Goal: Obtain resource: Download file/media

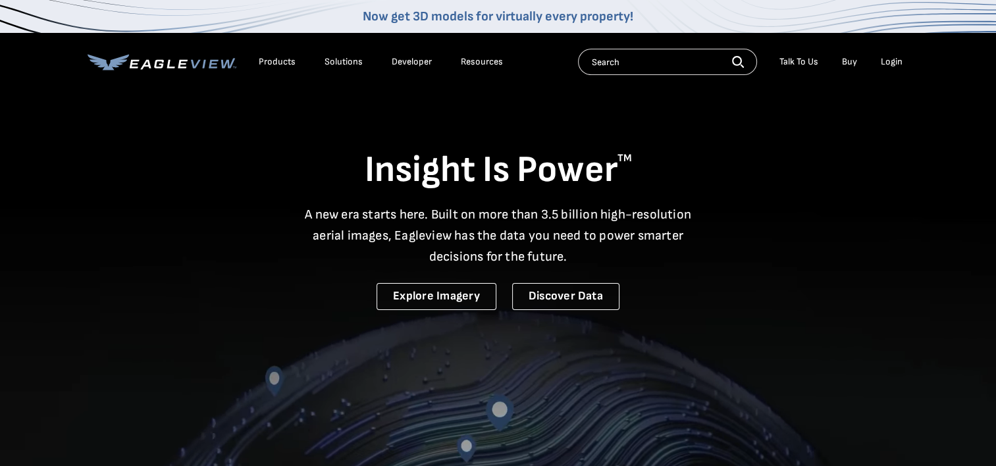
click at [900, 63] on div "Login" at bounding box center [892, 62] width 22 height 12
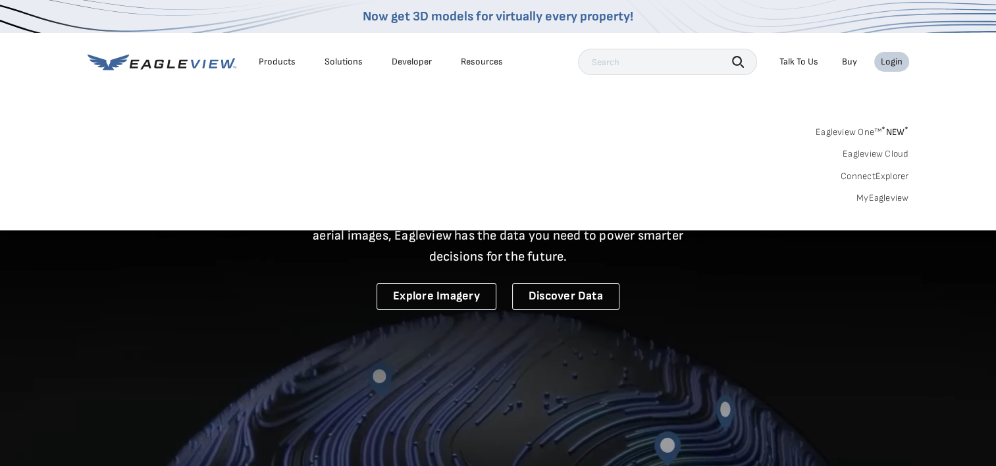
click at [892, 200] on link "MyEagleview" at bounding box center [883, 198] width 53 height 12
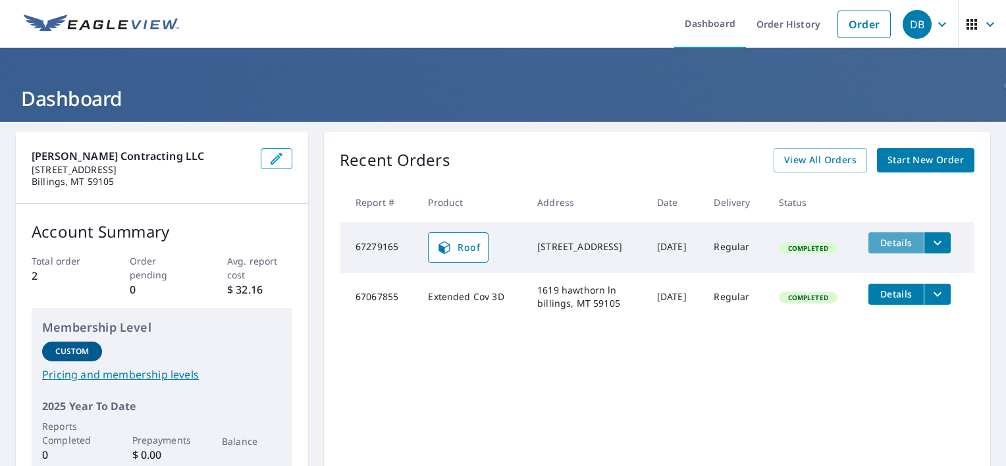
click at [903, 245] on span "Details" at bounding box center [896, 242] width 40 height 13
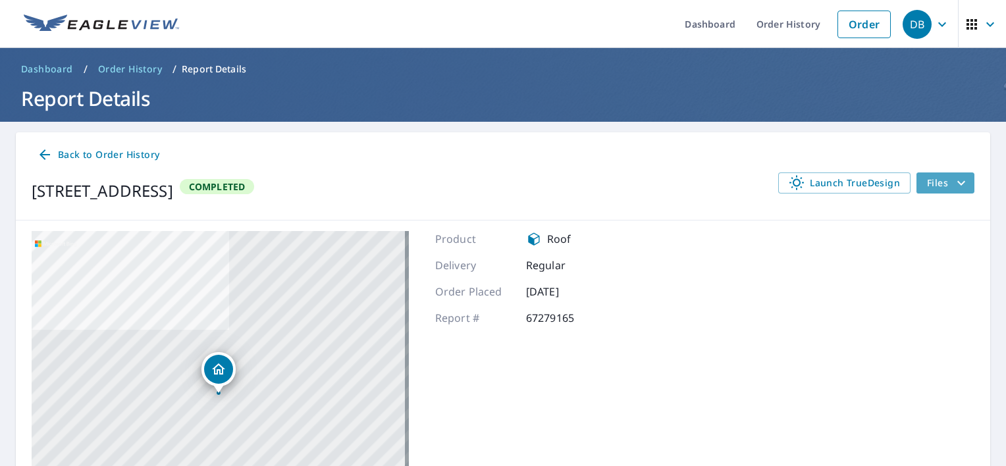
click at [953, 186] on icon "filesDropdownBtn-67279165" at bounding box center [961, 183] width 16 height 16
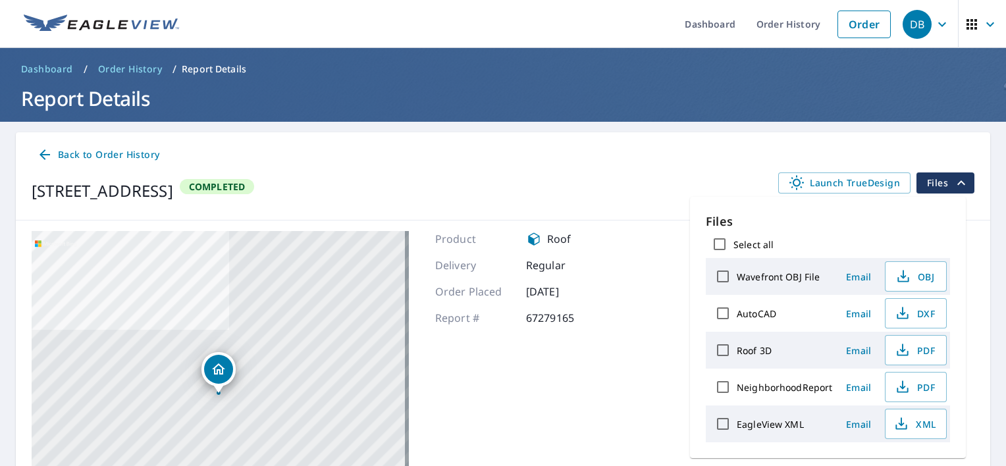
click at [953, 186] on icon "filesDropdownBtn-67279165" at bounding box center [961, 183] width 16 height 16
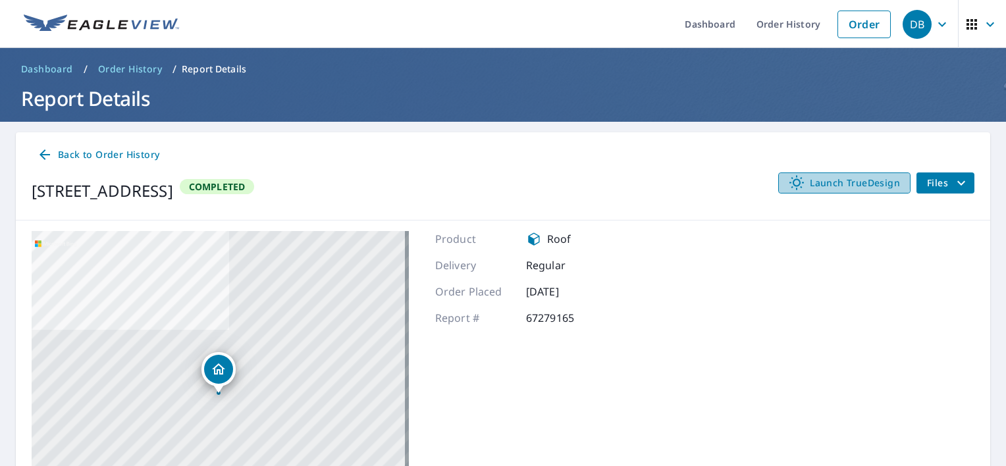
click at [812, 178] on span "Launch TrueDesign" at bounding box center [844, 183] width 111 height 16
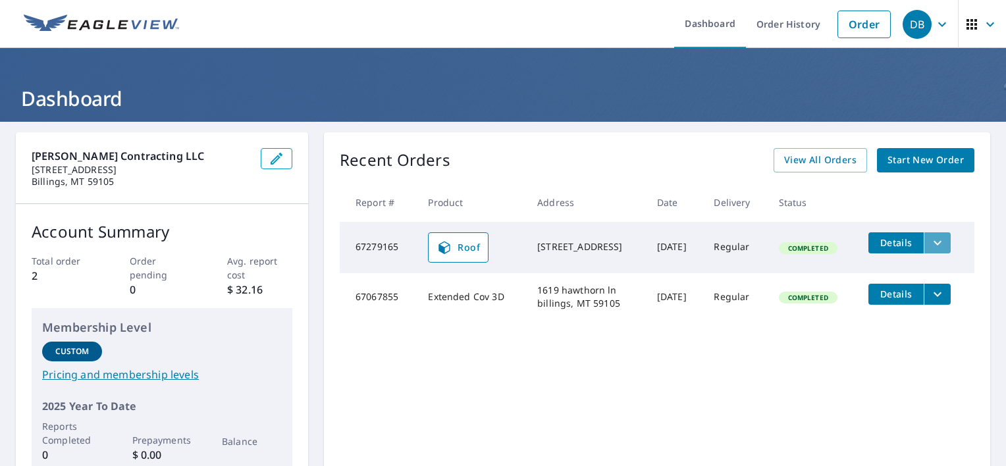
click at [931, 235] on icon "filesDropdownBtn-67279165" at bounding box center [938, 243] width 16 height 16
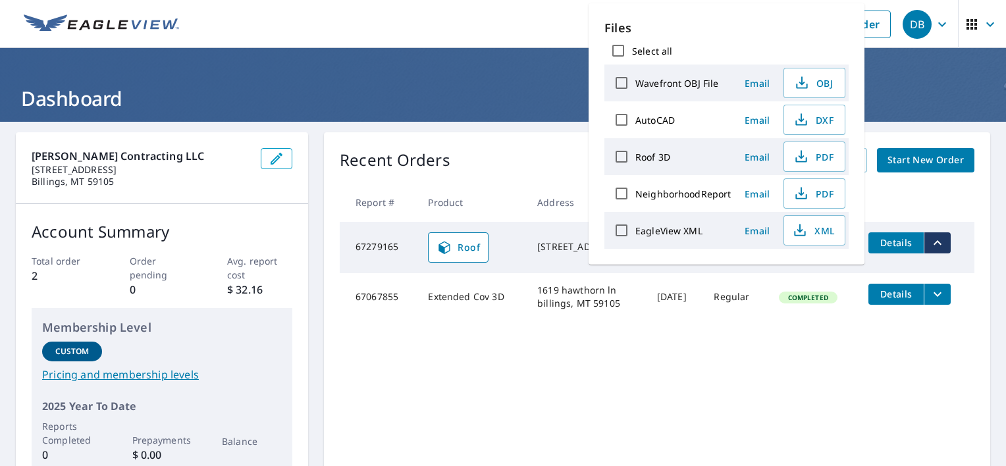
click at [715, 234] on div "EagleView XML" at bounding box center [669, 231] width 123 height 28
click at [616, 229] on input "EagleView XML" at bounding box center [622, 231] width 28 height 28
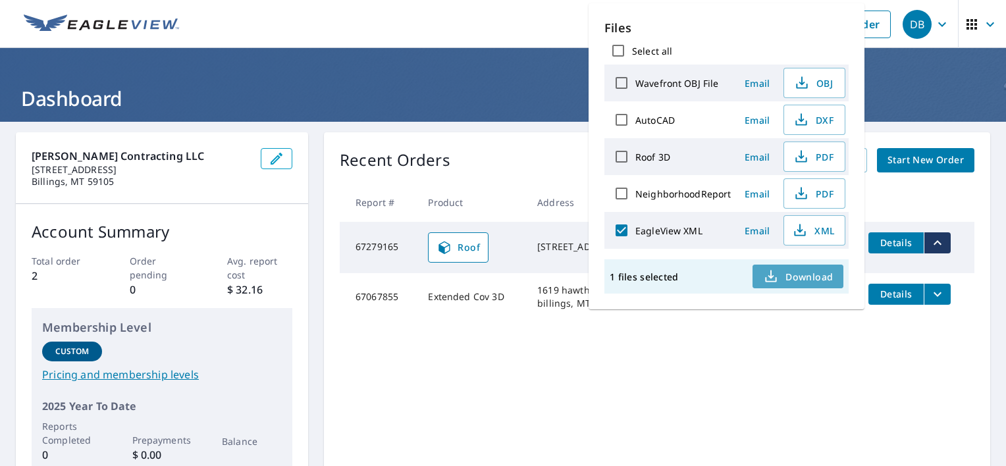
click at [820, 274] on span "Download" at bounding box center [798, 277] width 70 height 16
click at [622, 226] on input "EagleView XML" at bounding box center [622, 231] width 28 height 28
checkbox input "false"
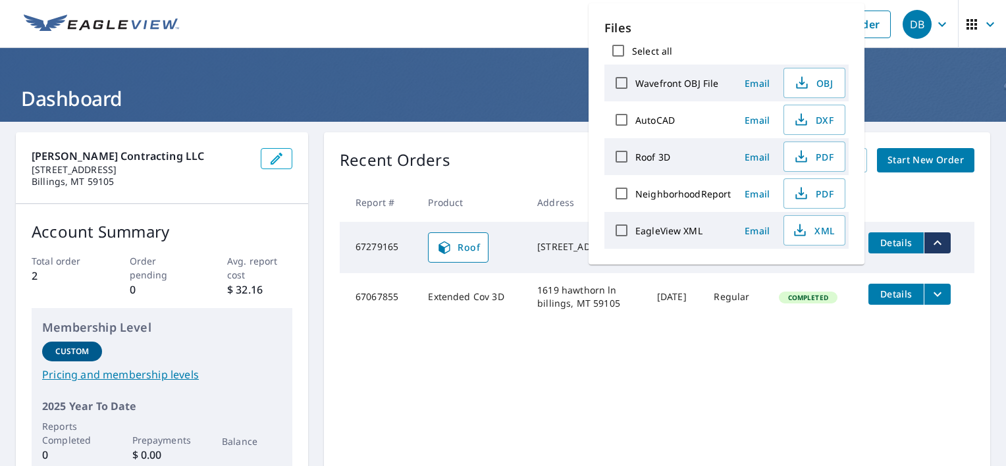
click at [797, 362] on div "Recent Orders View All Orders Start New Order Report # Product Address Date Del…" at bounding box center [657, 310] width 666 height 357
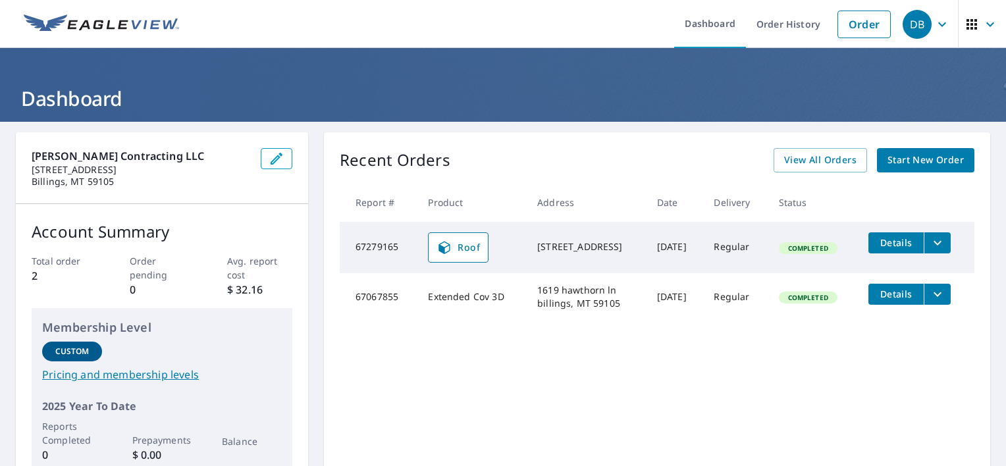
click at [938, 243] on icon "filesDropdownBtn-67279165" at bounding box center [938, 243] width 16 height 16
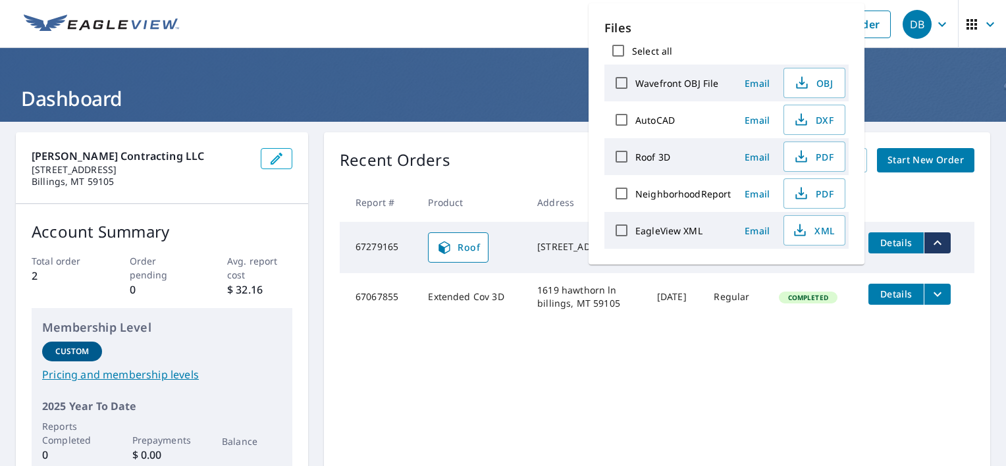
click at [679, 325] on div "Recent Orders View All Orders Start New Order Report # Product Address Date Del…" at bounding box center [657, 310] width 666 height 357
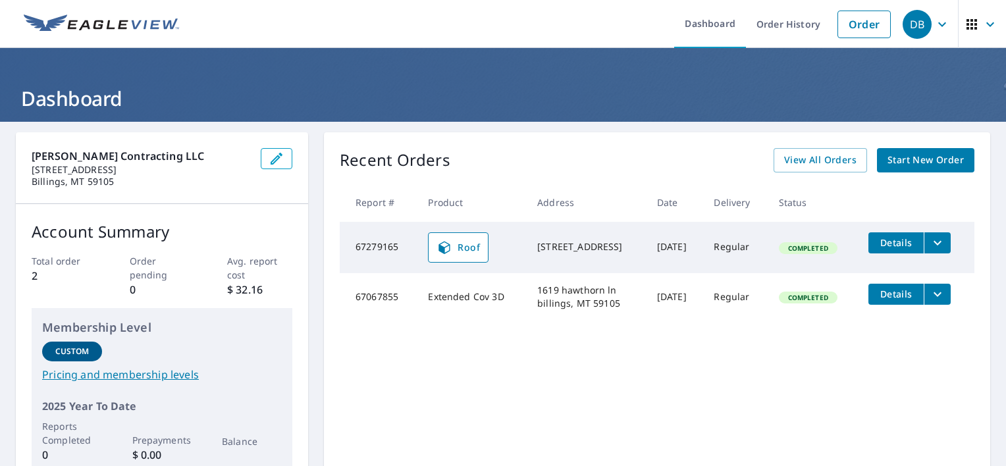
click at [616, 126] on div "Baer Contracting LLC 1271 Frost St Billings, MT 59105 Account Summary Total ord…" at bounding box center [503, 364] width 1006 height 485
click at [939, 34] on span "DB" at bounding box center [928, 25] width 50 height 32
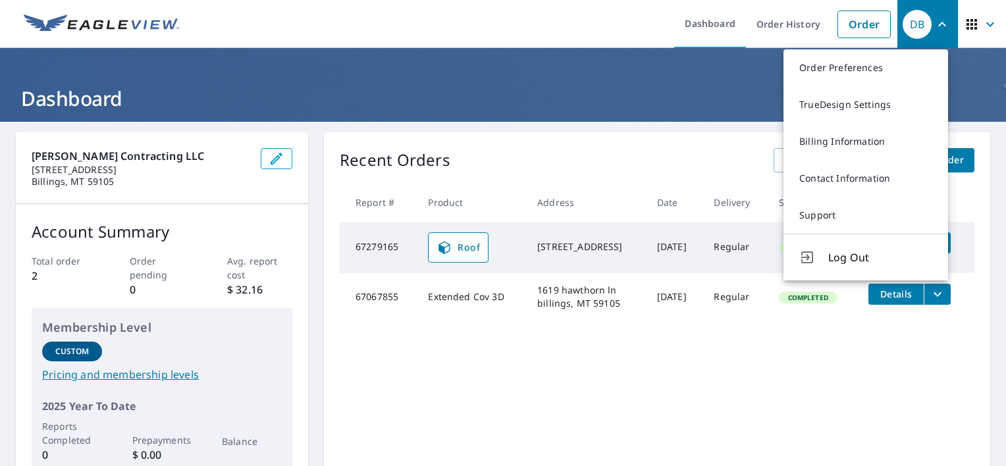
click at [938, 40] on span "DB" at bounding box center [928, 25] width 50 height 32
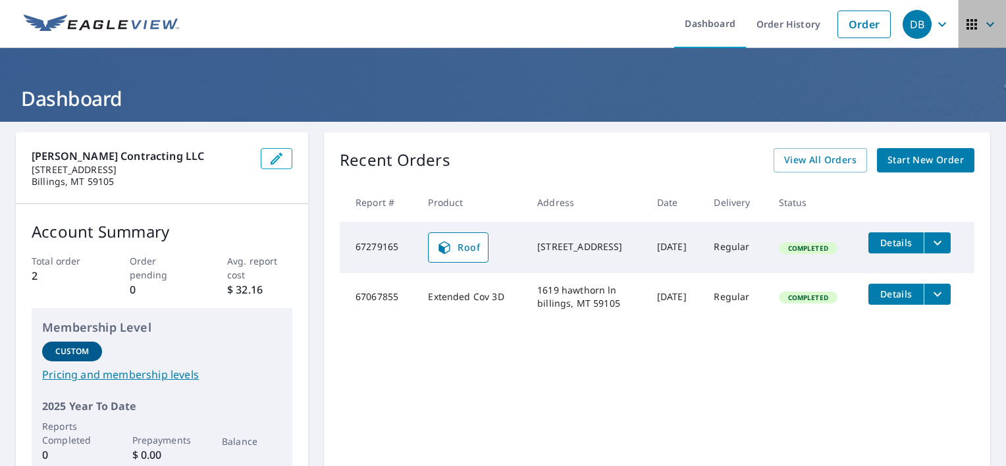
click at [964, 22] on icon "button" at bounding box center [972, 24] width 16 height 16
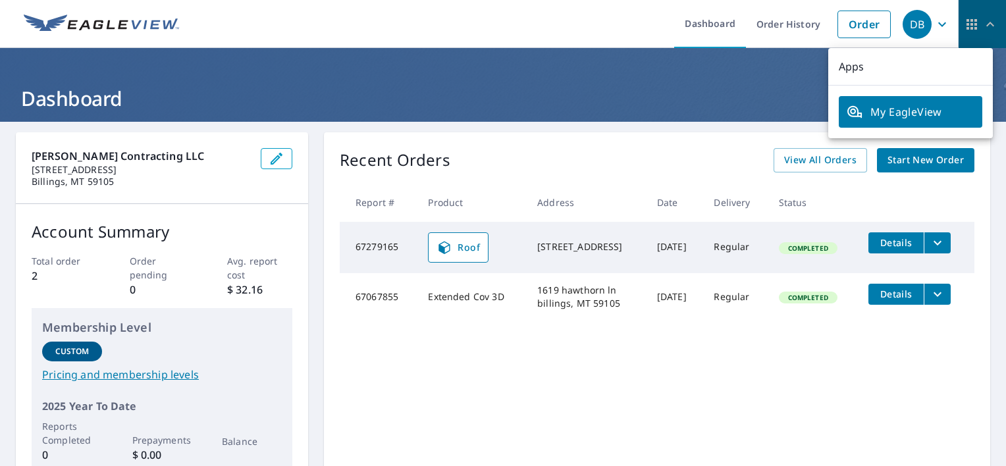
click at [967, 24] on icon "button" at bounding box center [972, 24] width 11 height 11
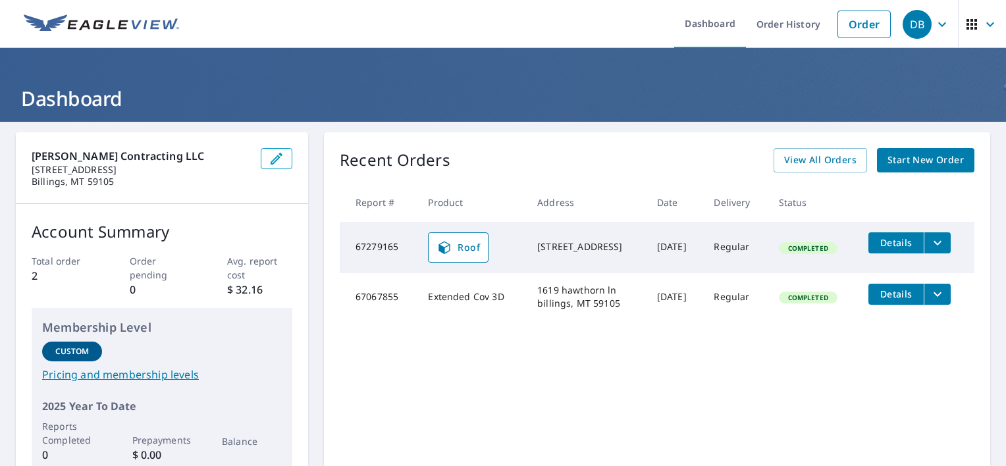
click at [902, 242] on span "Details" at bounding box center [896, 242] width 40 height 13
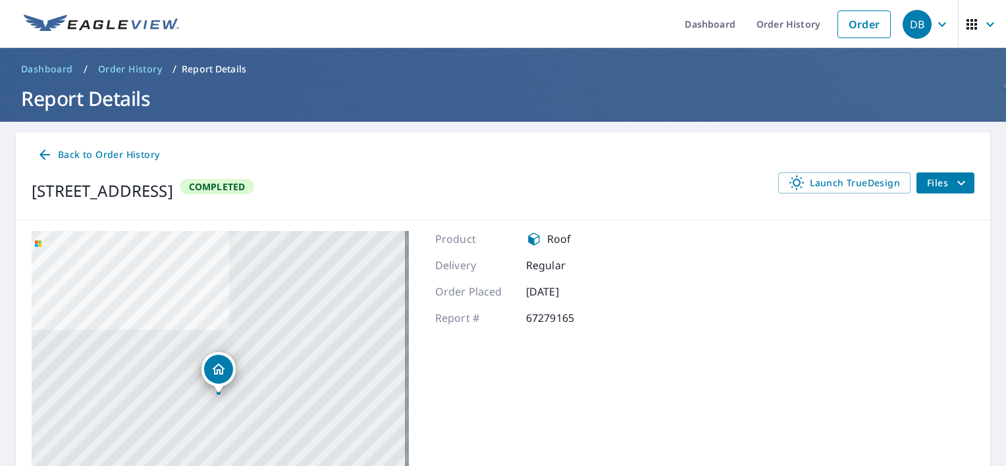
click at [935, 184] on span "Files" at bounding box center [948, 183] width 42 height 16
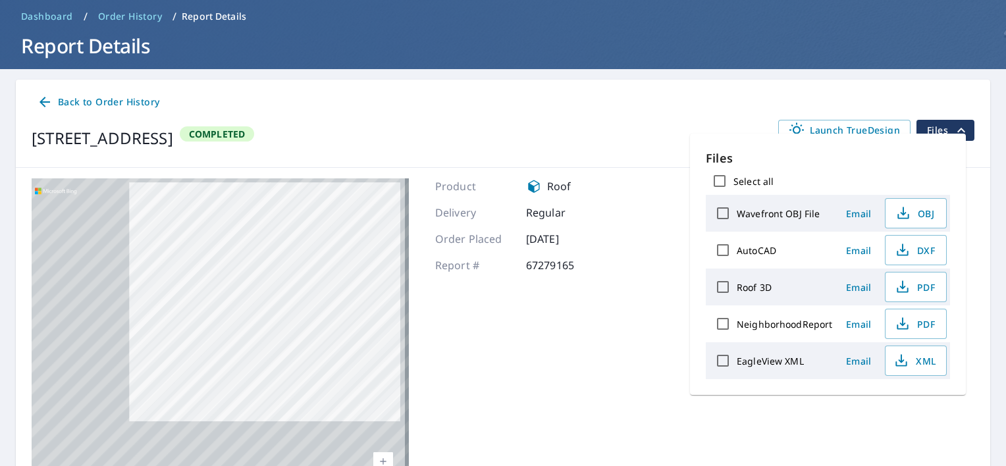
scroll to position [66, 0]
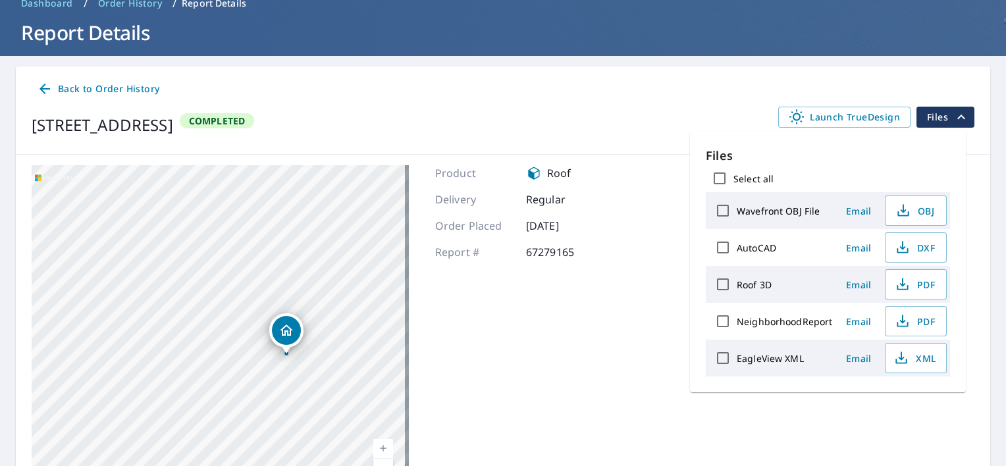
click at [80, 84] on span "Back to Order History" at bounding box center [98, 89] width 122 height 16
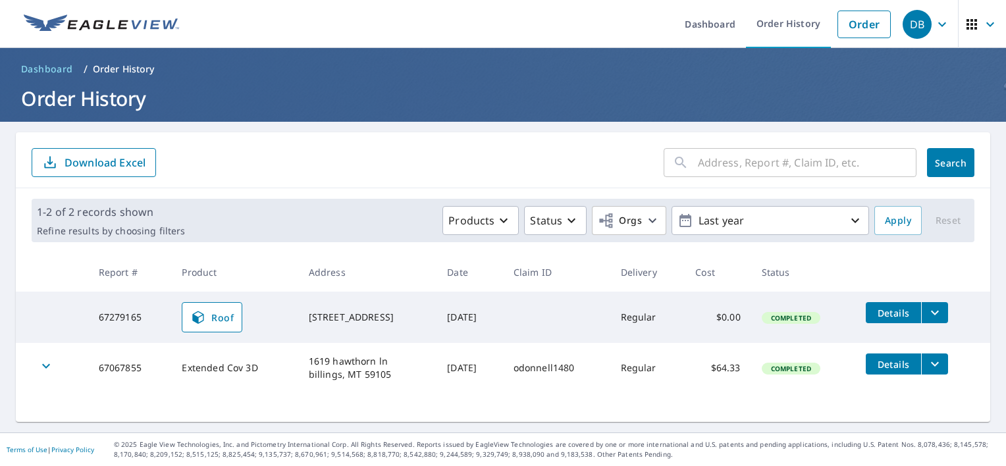
click at [900, 363] on span "Details" at bounding box center [894, 364] width 40 height 13
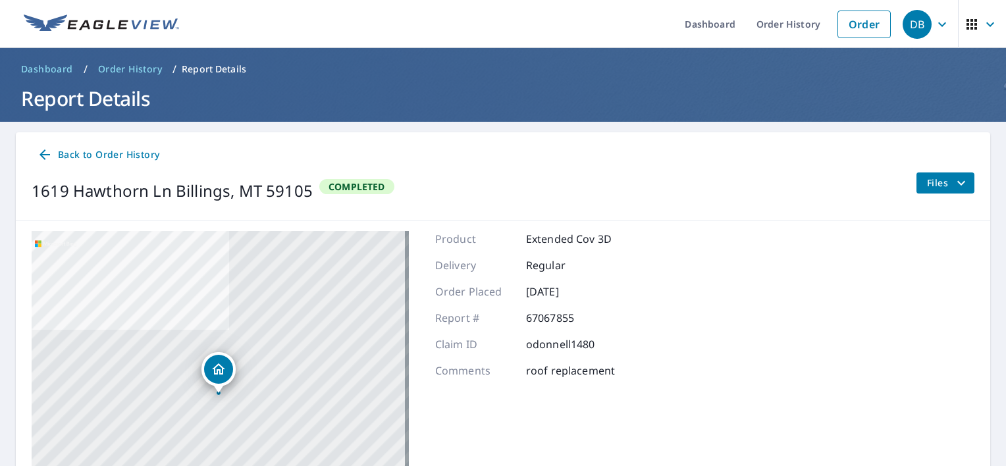
click at [53, 153] on span "Back to Order History" at bounding box center [98, 155] width 122 height 16
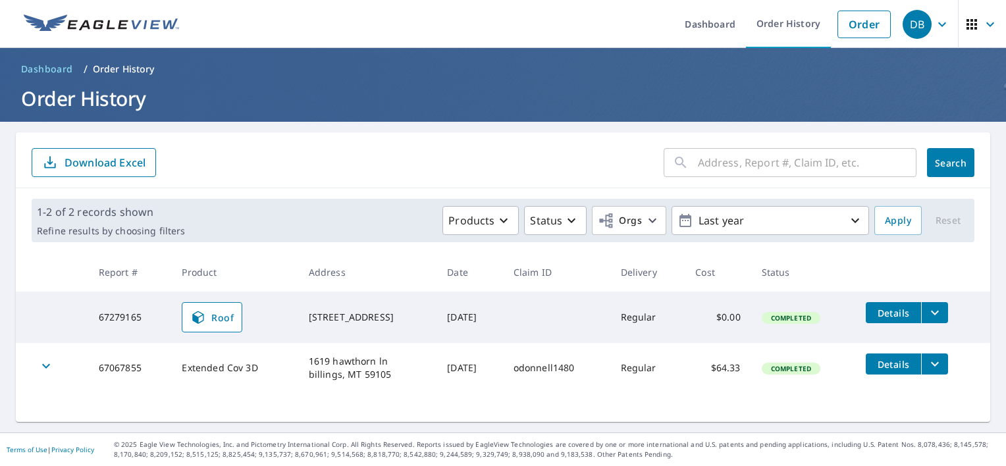
click at [363, 332] on td "40 Sandstone Ct Columbus, MT 59019" at bounding box center [367, 317] width 139 height 51
click at [363, 323] on div "40 Sandstone Ct Columbus, MT 59019" at bounding box center [368, 317] width 118 height 13
click at [908, 311] on span "Details" at bounding box center [894, 313] width 40 height 13
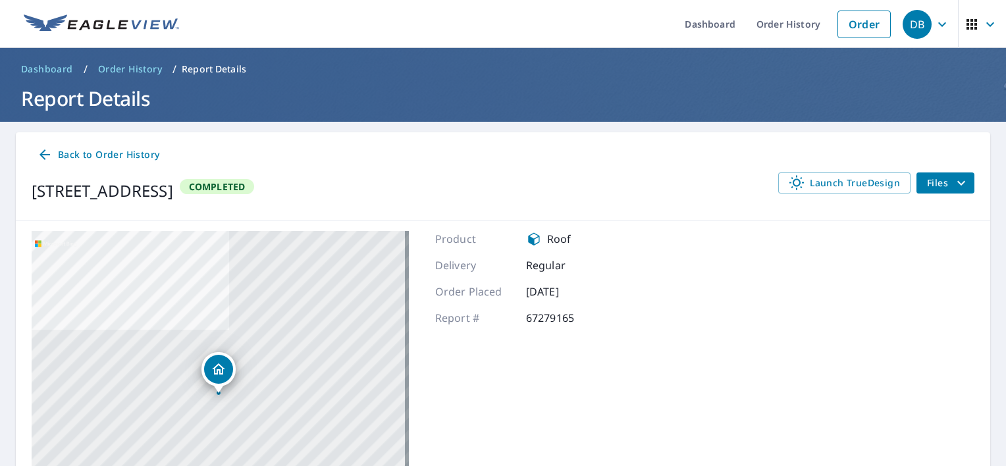
click at [953, 187] on icon "filesDropdownBtn-67279165" at bounding box center [961, 183] width 16 height 16
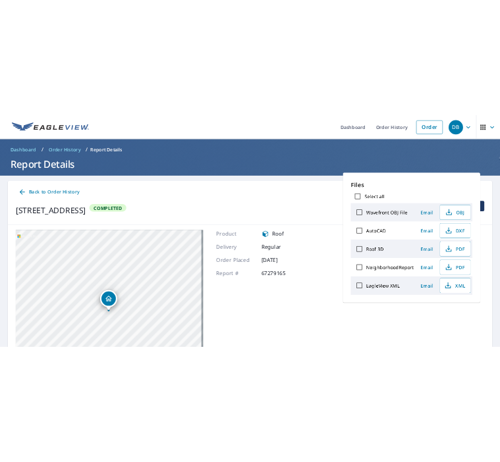
scroll to position [147, 0]
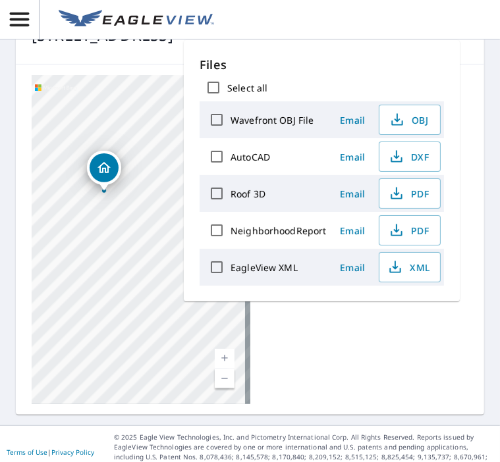
click at [271, 16] on header at bounding box center [250, 20] width 500 height 40
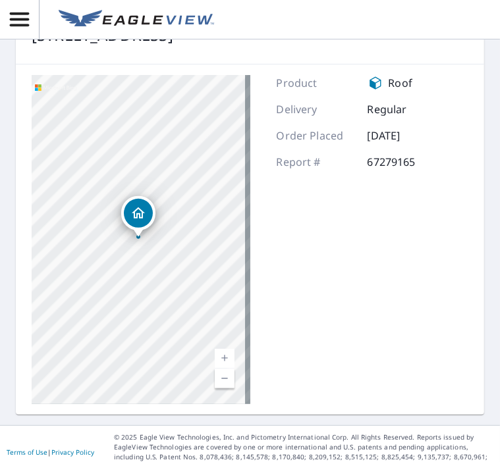
click at [303, 10] on header at bounding box center [250, 20] width 500 height 40
click at [173, 47] on div "40 Sandstone Ct Columbus, MT 59019" at bounding box center [103, 35] width 142 height 24
click at [236, 28] on header at bounding box center [250, 20] width 500 height 40
click at [308, 19] on header at bounding box center [250, 20] width 500 height 40
